Goal: Register for event/course

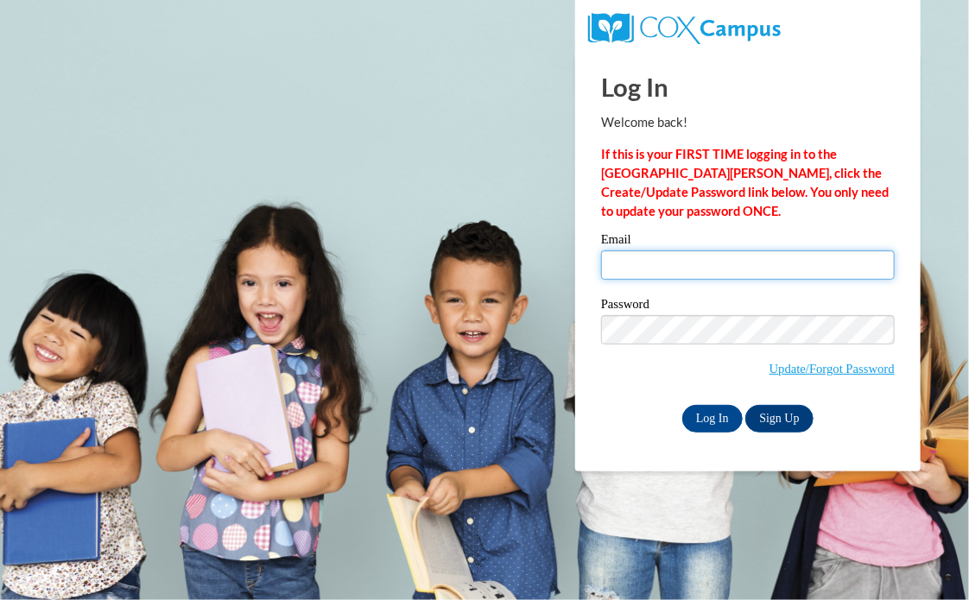
click at [681, 256] on input "Email" at bounding box center [748, 264] width 294 height 29
type input "jterry@kimberly.k12.wi.us"
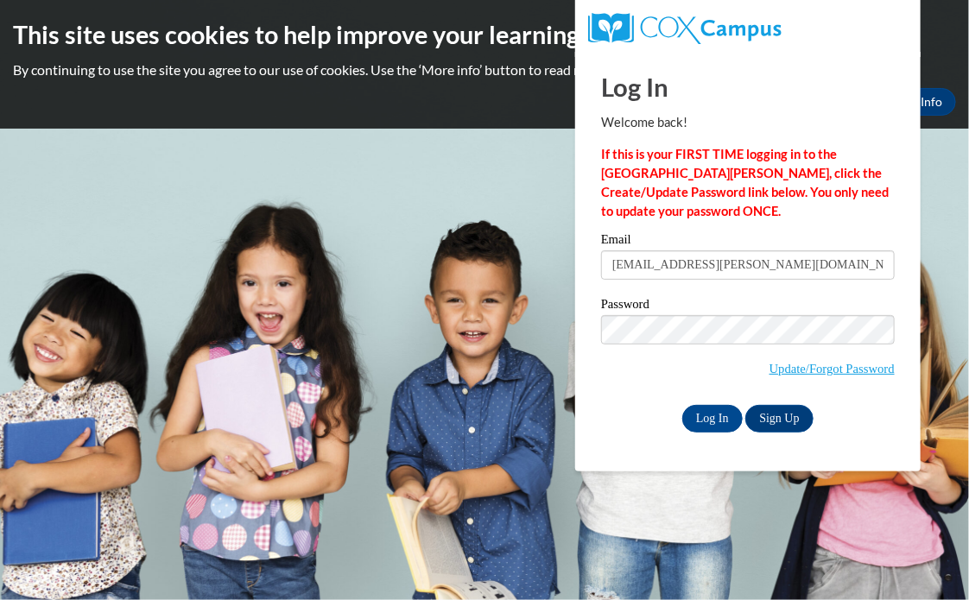
click at [670, 349] on span "Update/Forgot Password" at bounding box center [748, 351] width 294 height 72
click at [668, 346] on span "Update/Forgot Password" at bounding box center [748, 351] width 294 height 72
click at [719, 415] on input "Log In" at bounding box center [712, 419] width 60 height 28
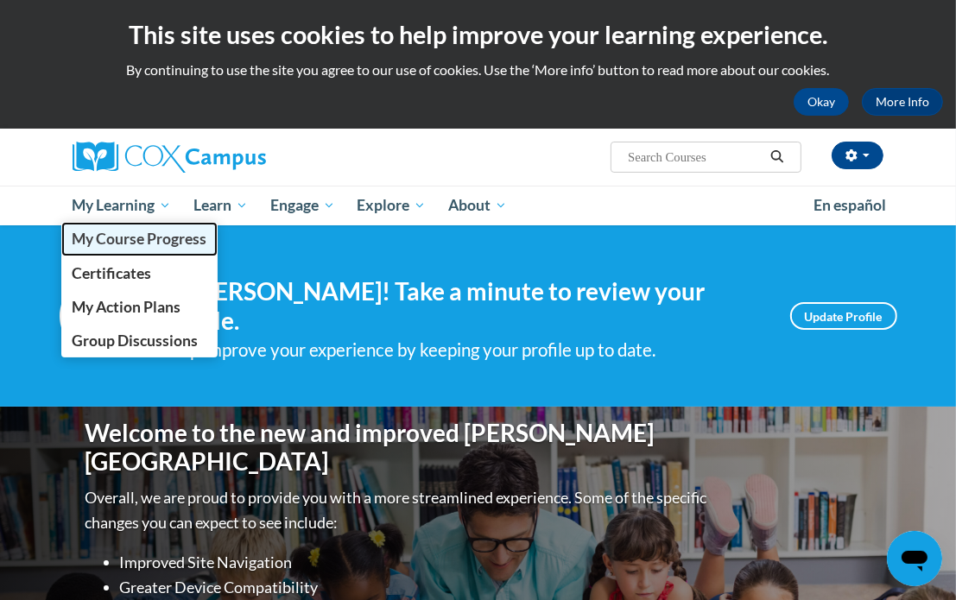
click at [145, 244] on span "My Course Progress" at bounding box center [139, 239] width 135 height 18
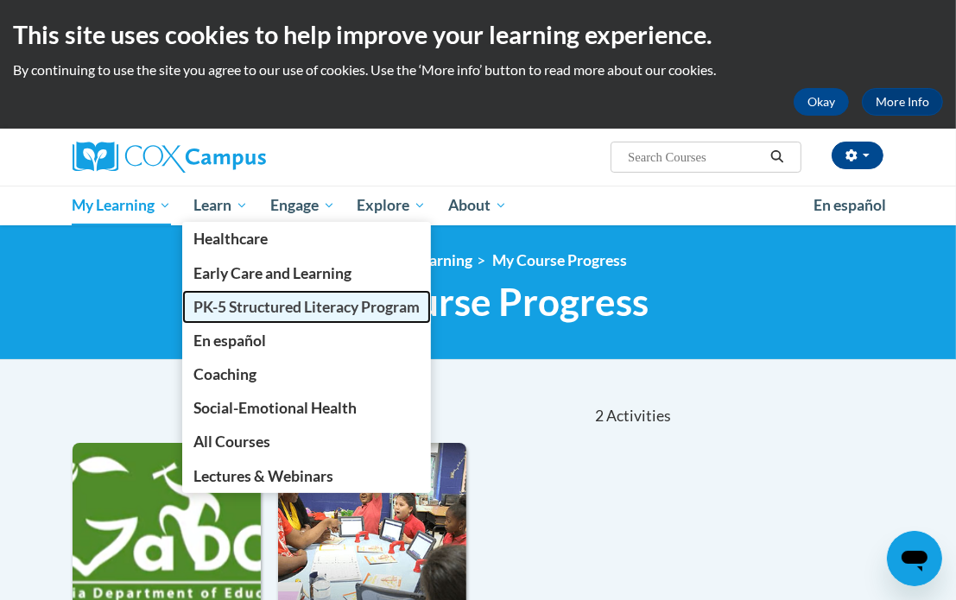
click at [314, 303] on span "PK-5 Structured Literacy Program" at bounding box center [306, 307] width 226 height 18
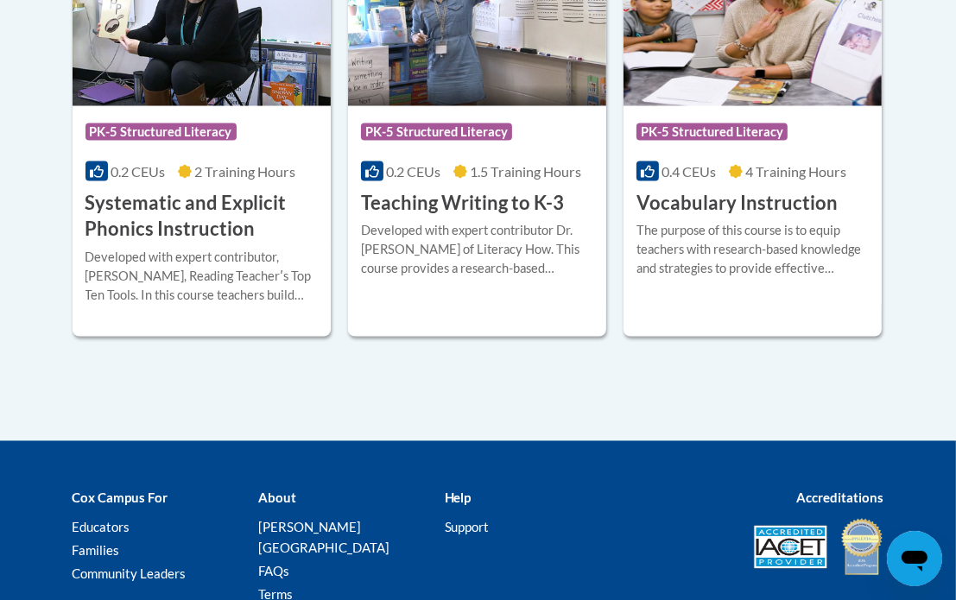
scroll to position [2182, 0]
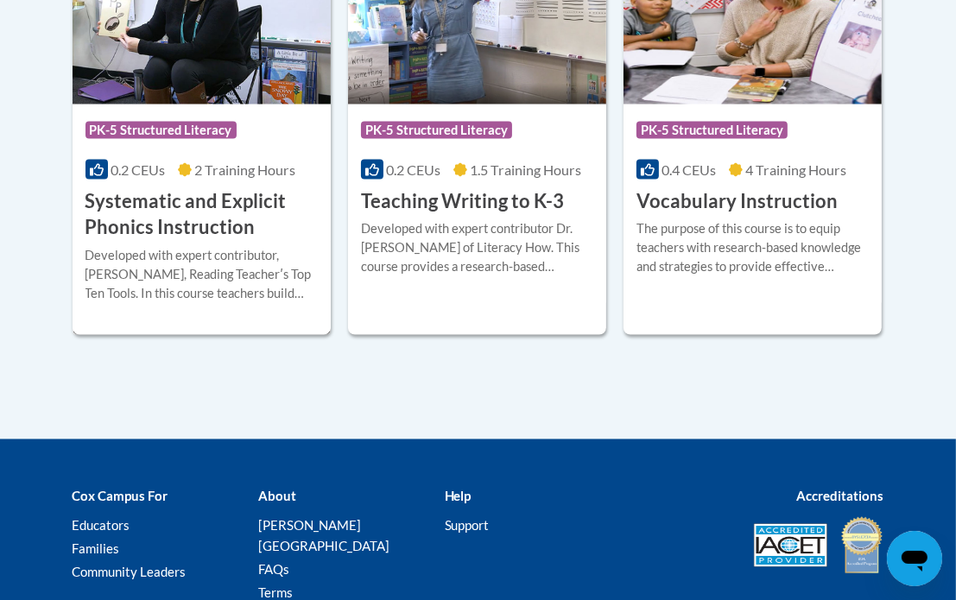
click at [230, 233] on h3 "Systematic and Explicit Phonics Instruction" at bounding box center [202, 215] width 232 height 54
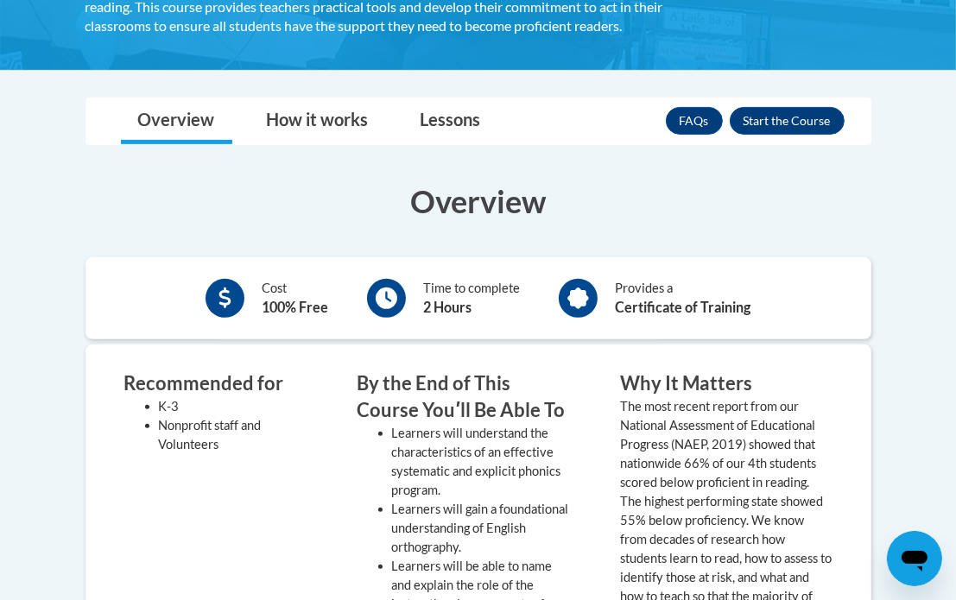
scroll to position [532, 0]
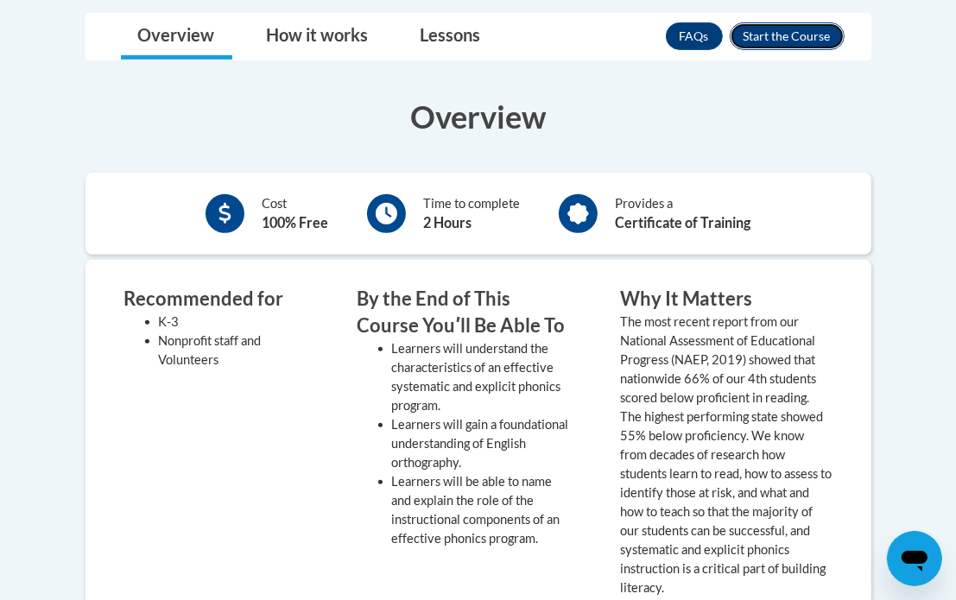
click at [776, 39] on button "Enroll" at bounding box center [787, 36] width 115 height 28
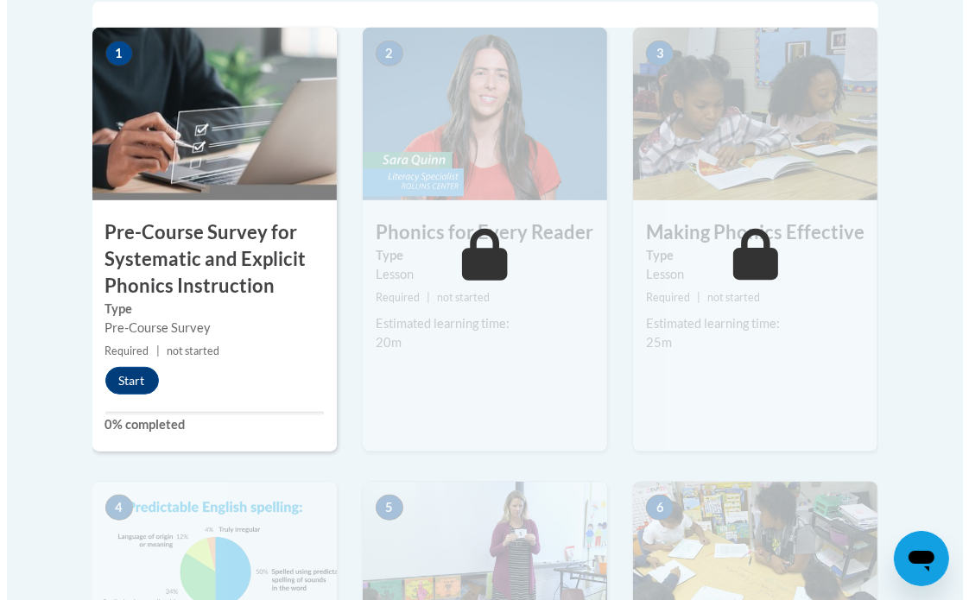
scroll to position [618, 0]
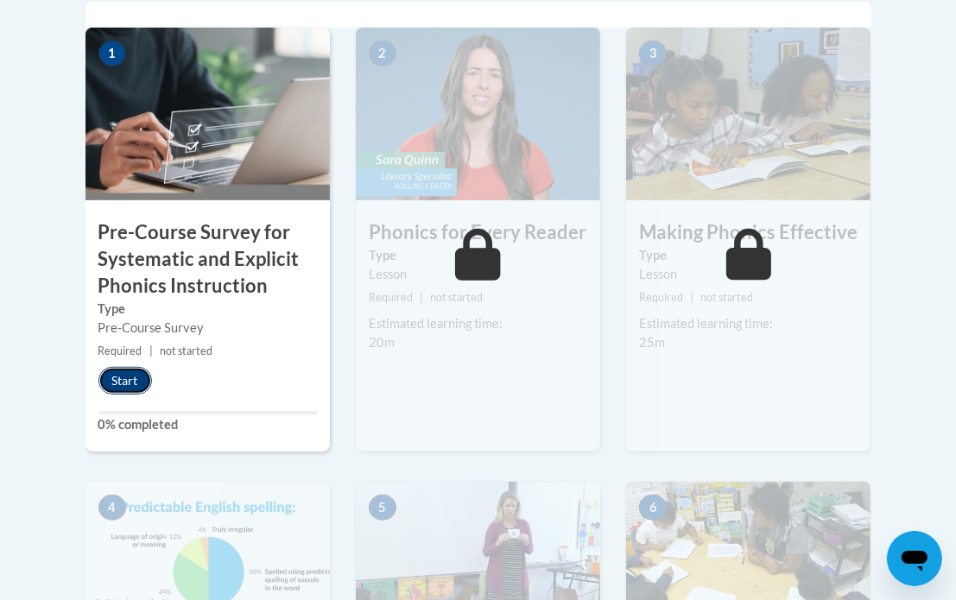
click at [120, 381] on button "Start" at bounding box center [125, 381] width 54 height 28
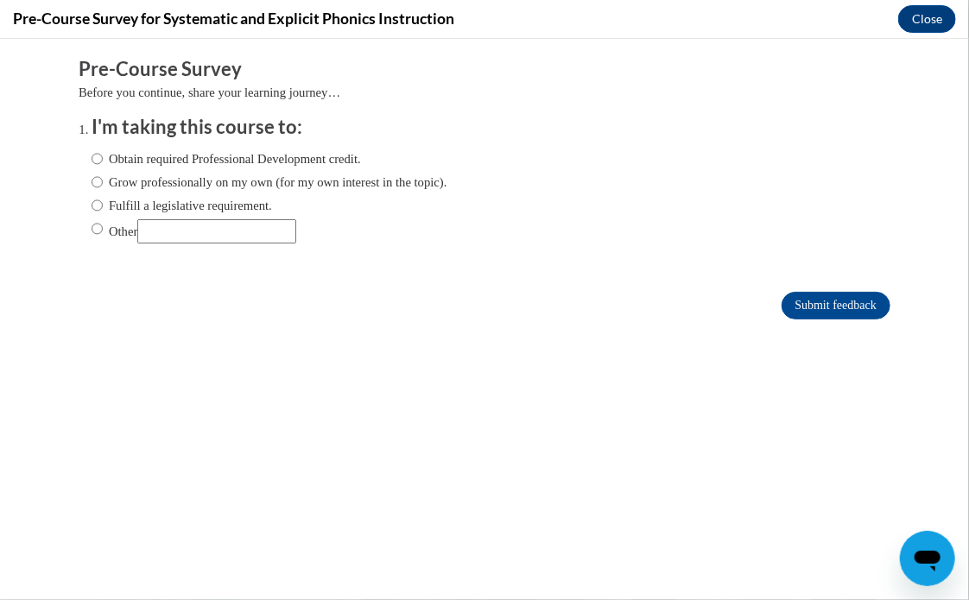
scroll to position [0, 0]
click at [211, 177] on label "Grow professionally on my own (for my own interest in the topic)." at bounding box center [270, 181] width 356 height 19
click at [103, 177] on input "Grow professionally on my own (for my own interest in the topic)." at bounding box center [97, 181] width 11 height 19
radio input "true"
click at [208, 154] on label "Obtain required Professional Development credit." at bounding box center [226, 158] width 269 height 19
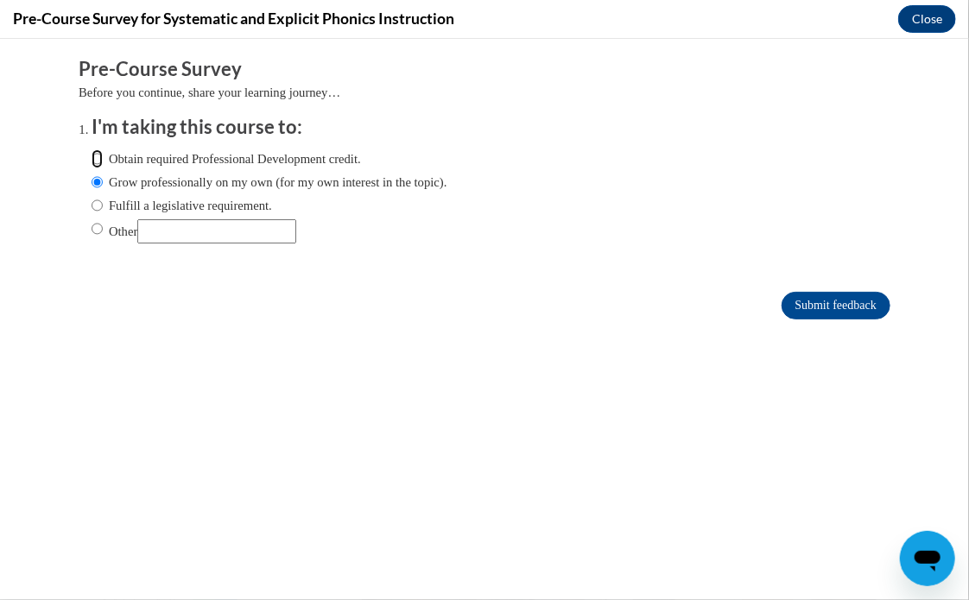
click at [103, 154] on input "Obtain required Professional Development credit." at bounding box center [97, 158] width 11 height 19
radio input "true"
click at [824, 298] on input "Submit feedback" at bounding box center [836, 305] width 109 height 28
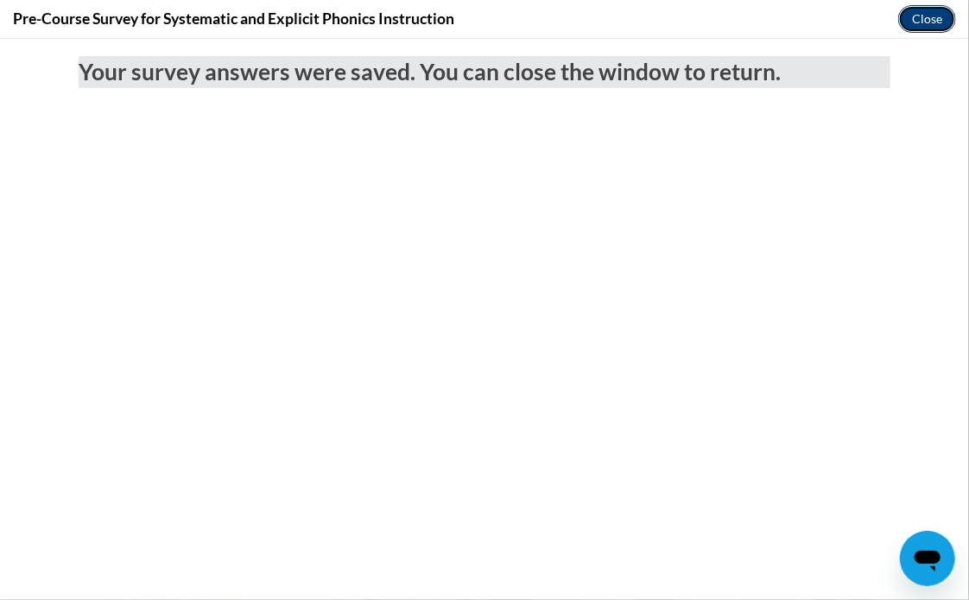
click at [915, 10] on button "Close" at bounding box center [927, 19] width 58 height 28
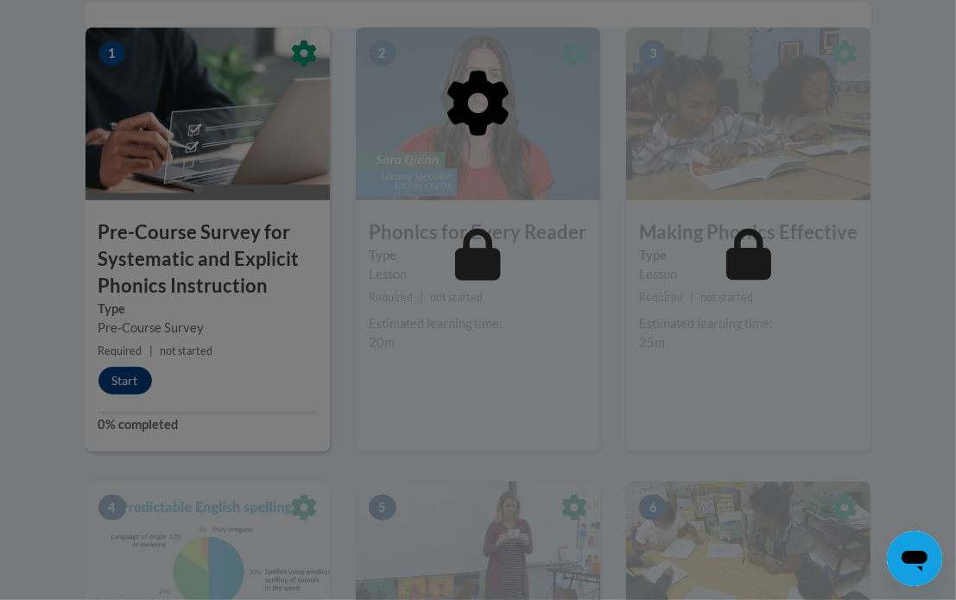
click at [410, 317] on div at bounding box center [479, 192] width 786 height 328
click at [189, 393] on div at bounding box center [478, 300] width 956 height 600
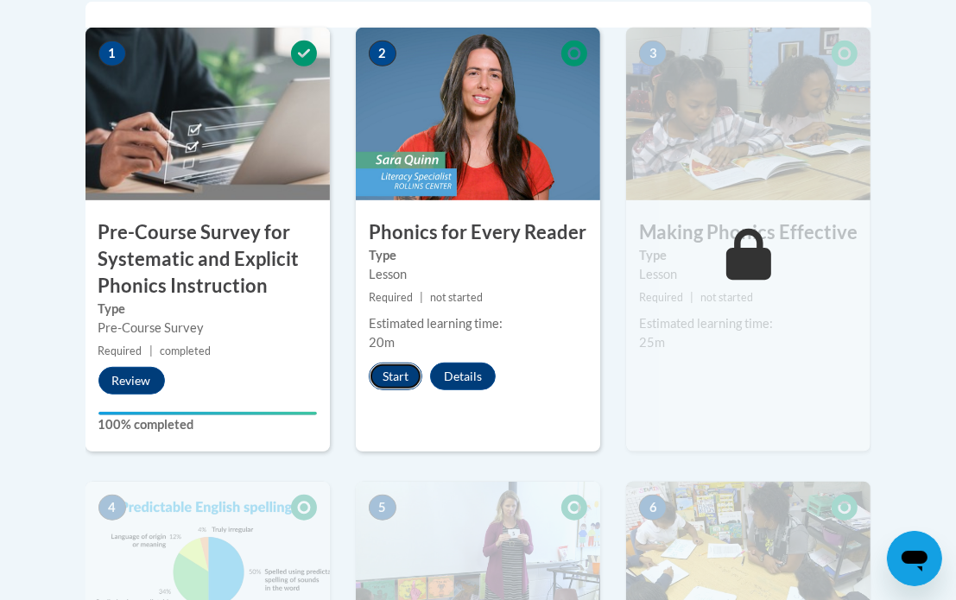
click at [390, 371] on button "Start" at bounding box center [396, 377] width 54 height 28
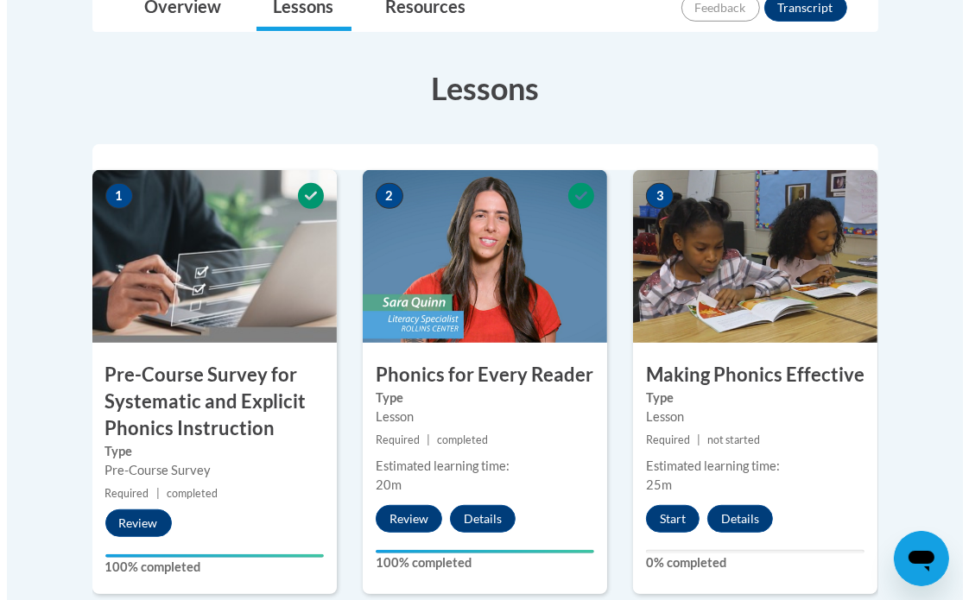
scroll to position [477, 0]
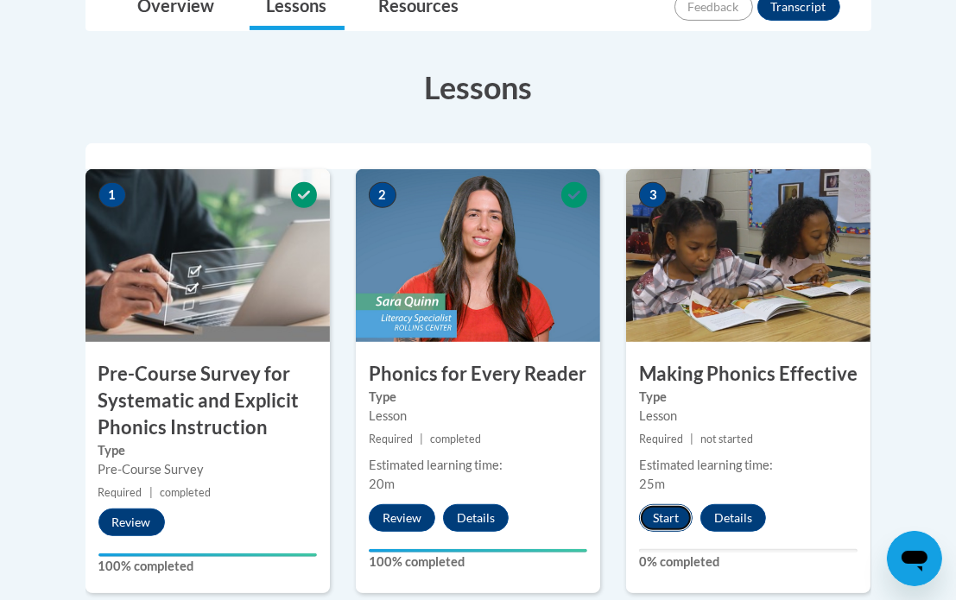
click at [669, 510] on button "Start" at bounding box center [666, 518] width 54 height 28
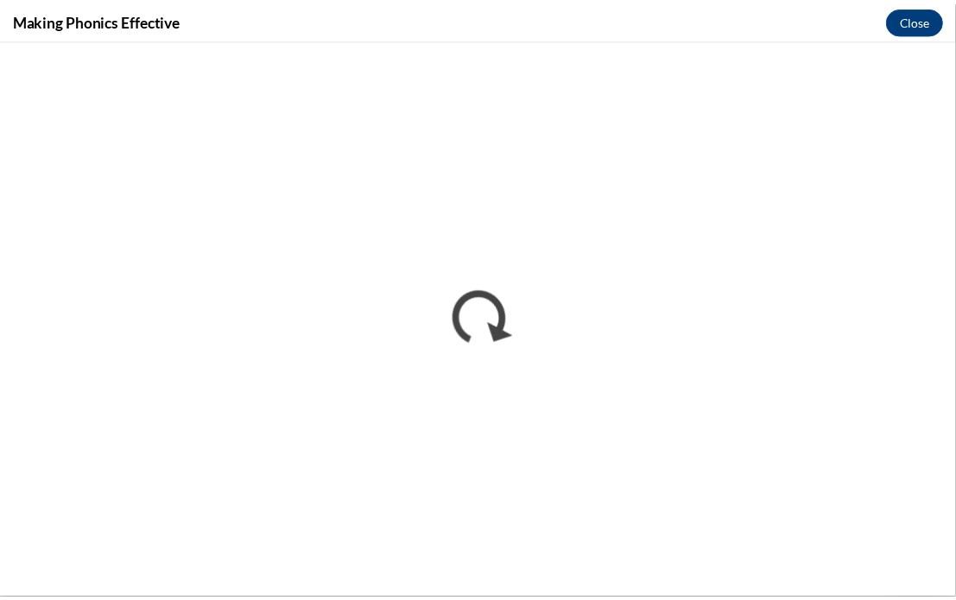
scroll to position [0, 0]
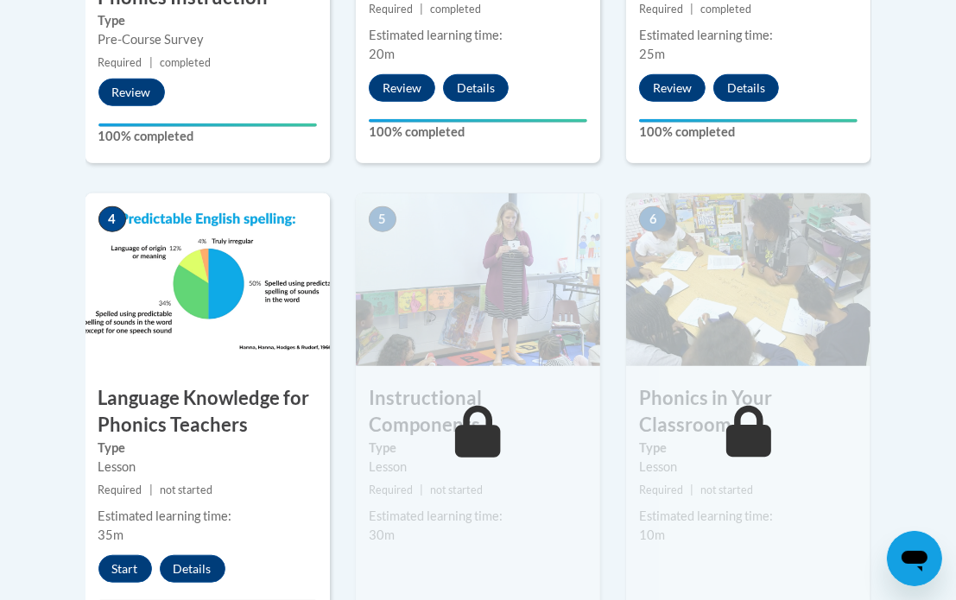
scroll to position [909, 0]
